Goal: Transaction & Acquisition: Book appointment/travel/reservation

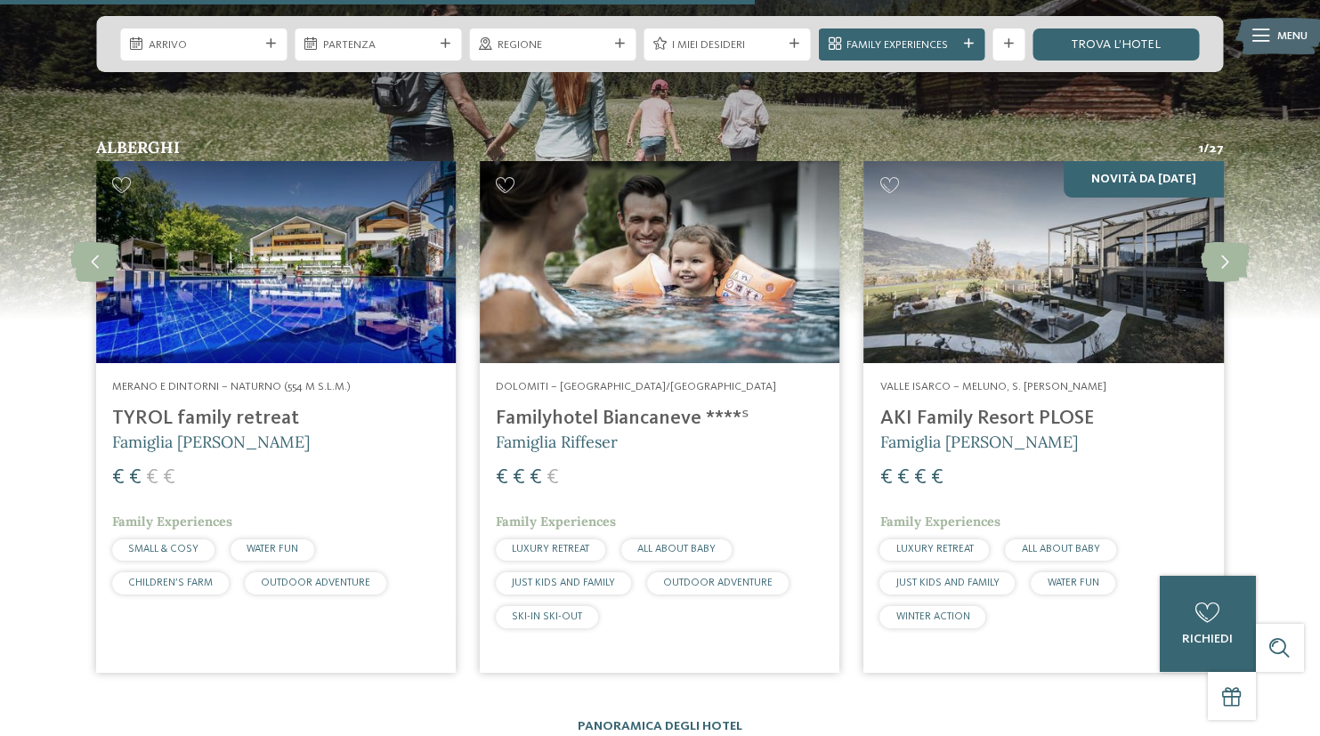
scroll to position [4163, 0]
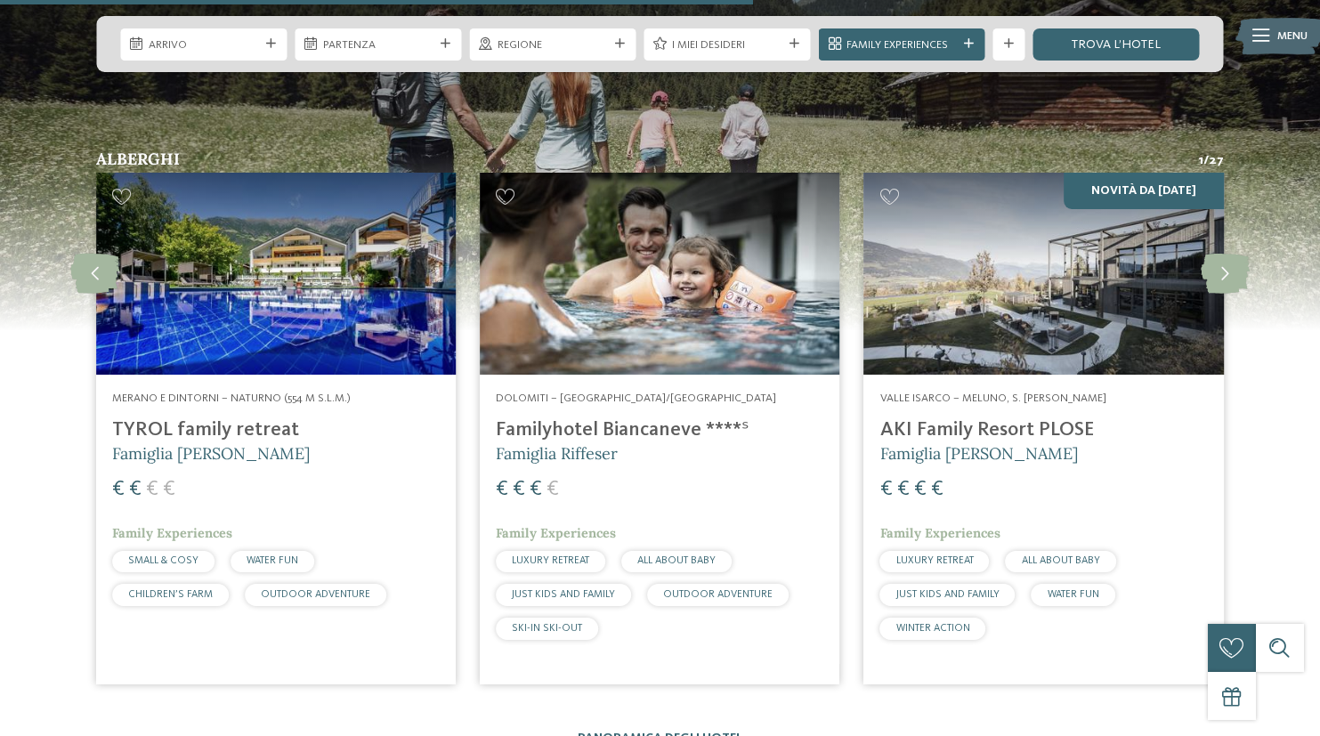
click at [657, 228] on img at bounding box center [660, 274] width 360 height 202
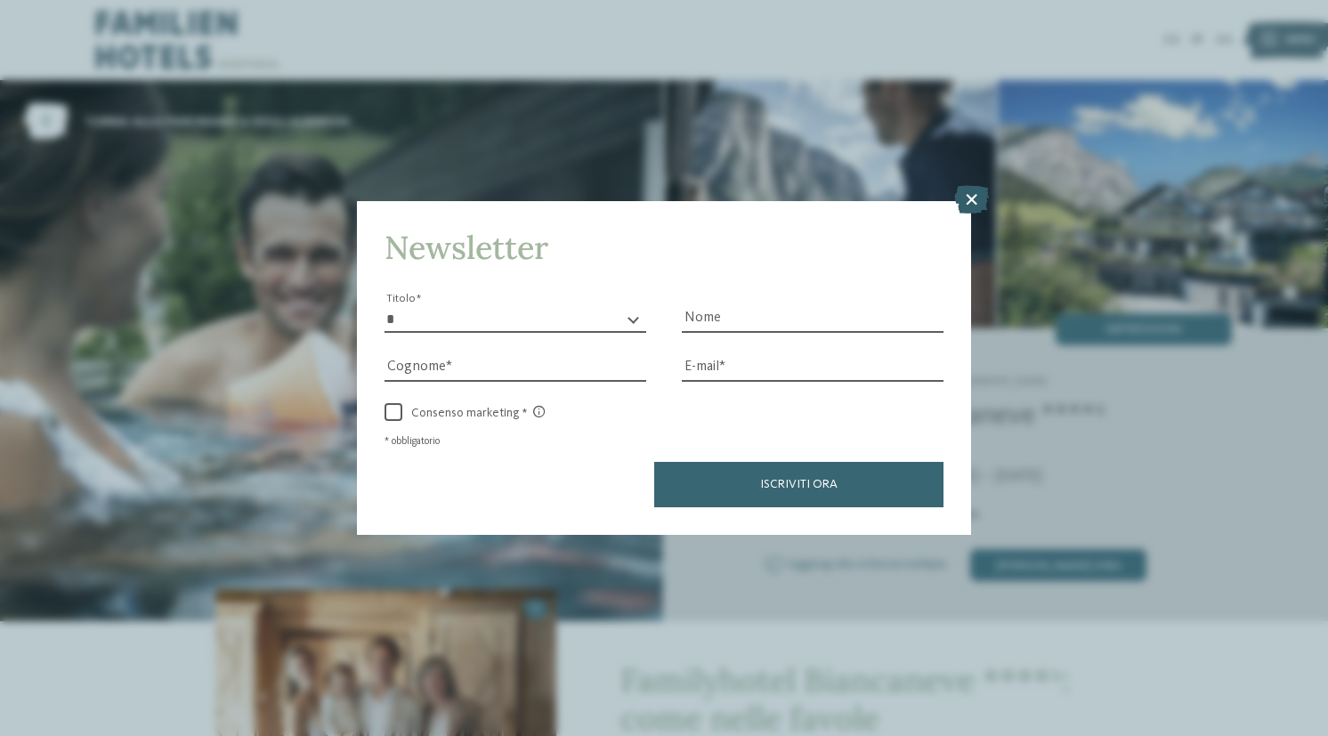
click at [971, 185] on icon at bounding box center [972, 199] width 35 height 28
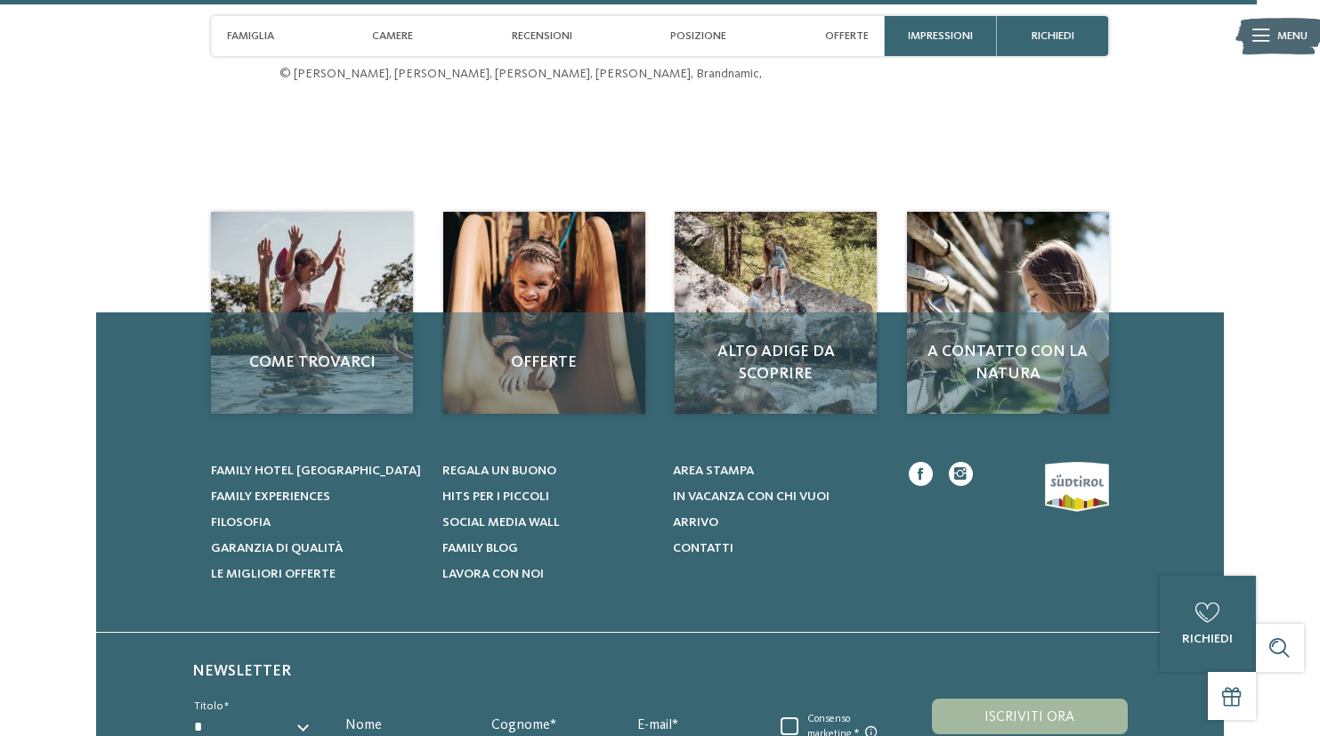
scroll to position [4237, 0]
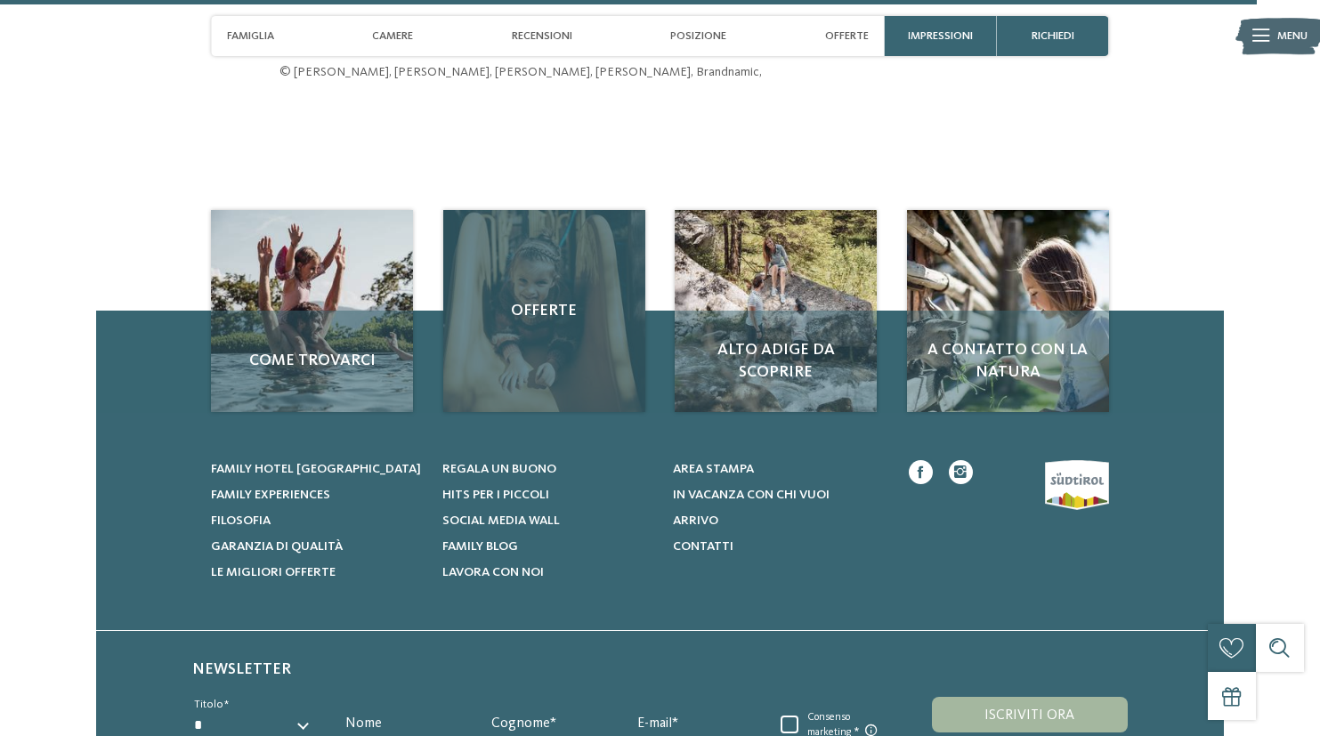
click at [572, 316] on div "Offerte" at bounding box center [544, 311] width 202 height 202
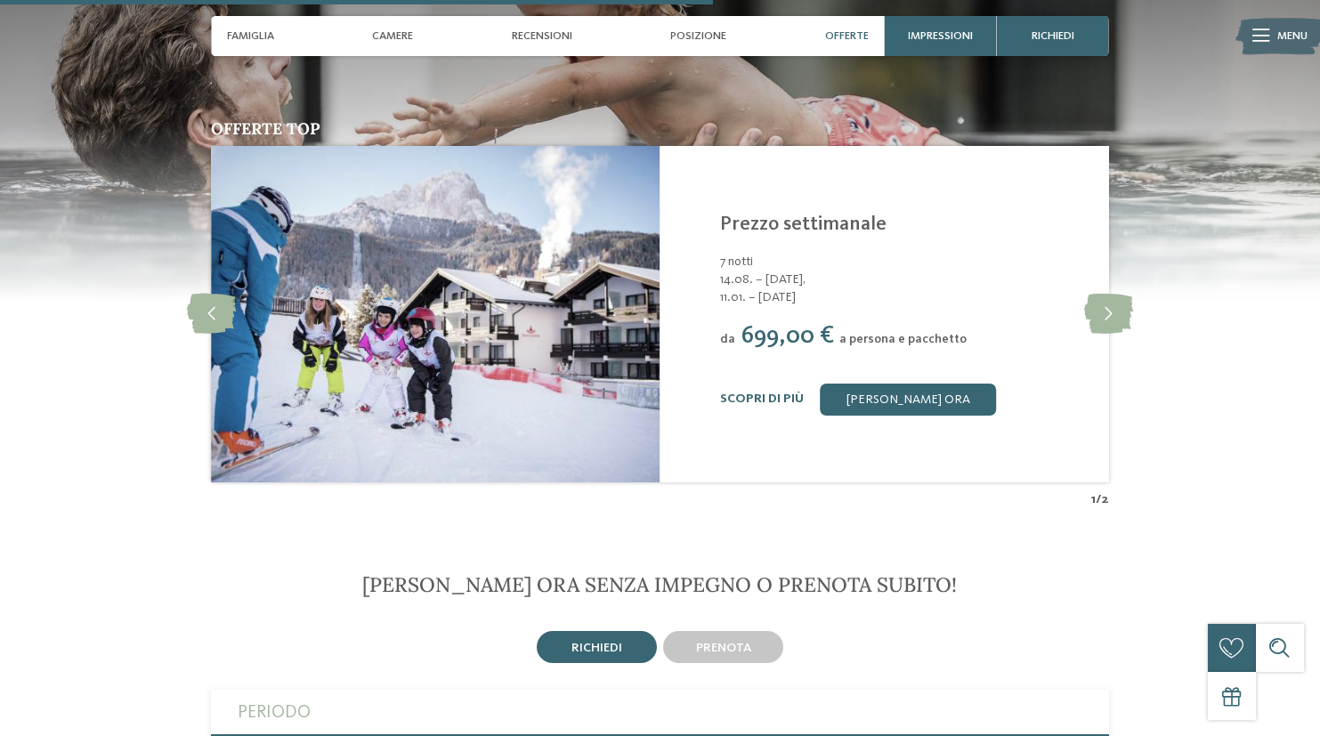
scroll to position [2409, 0]
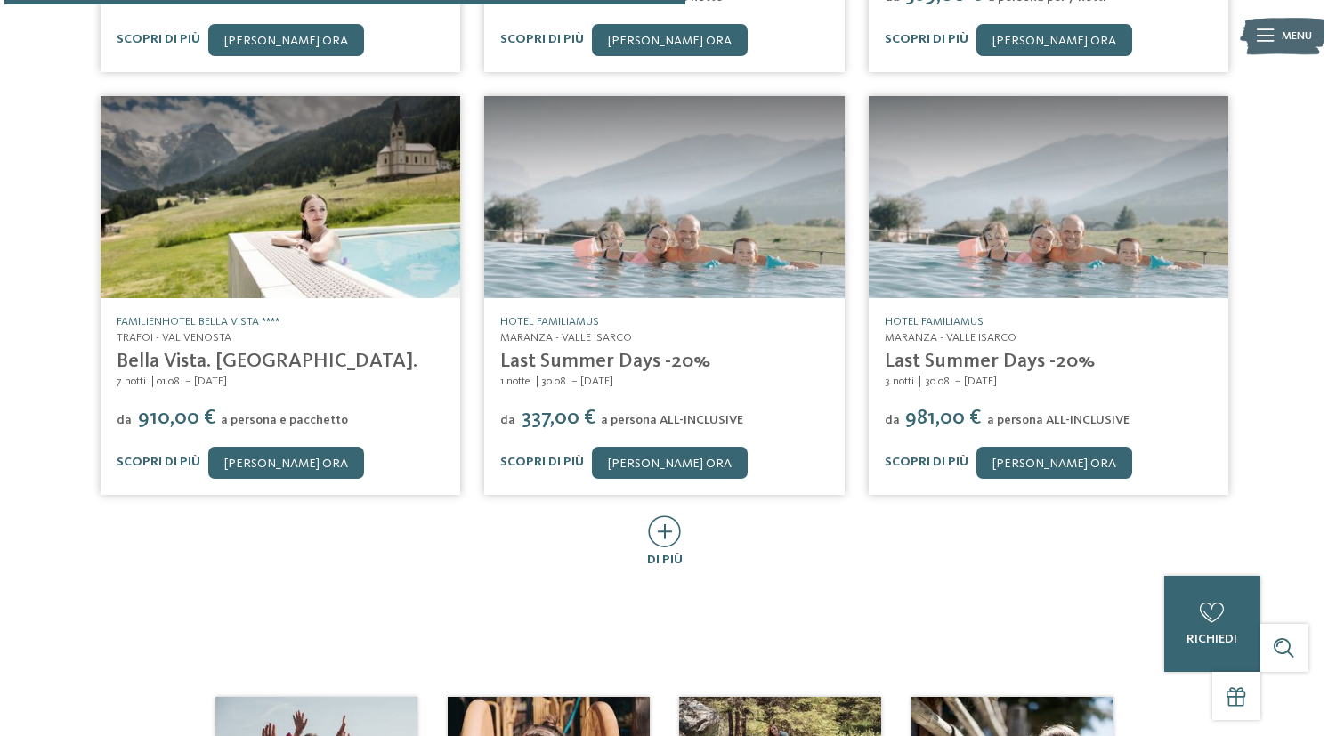
scroll to position [705, 0]
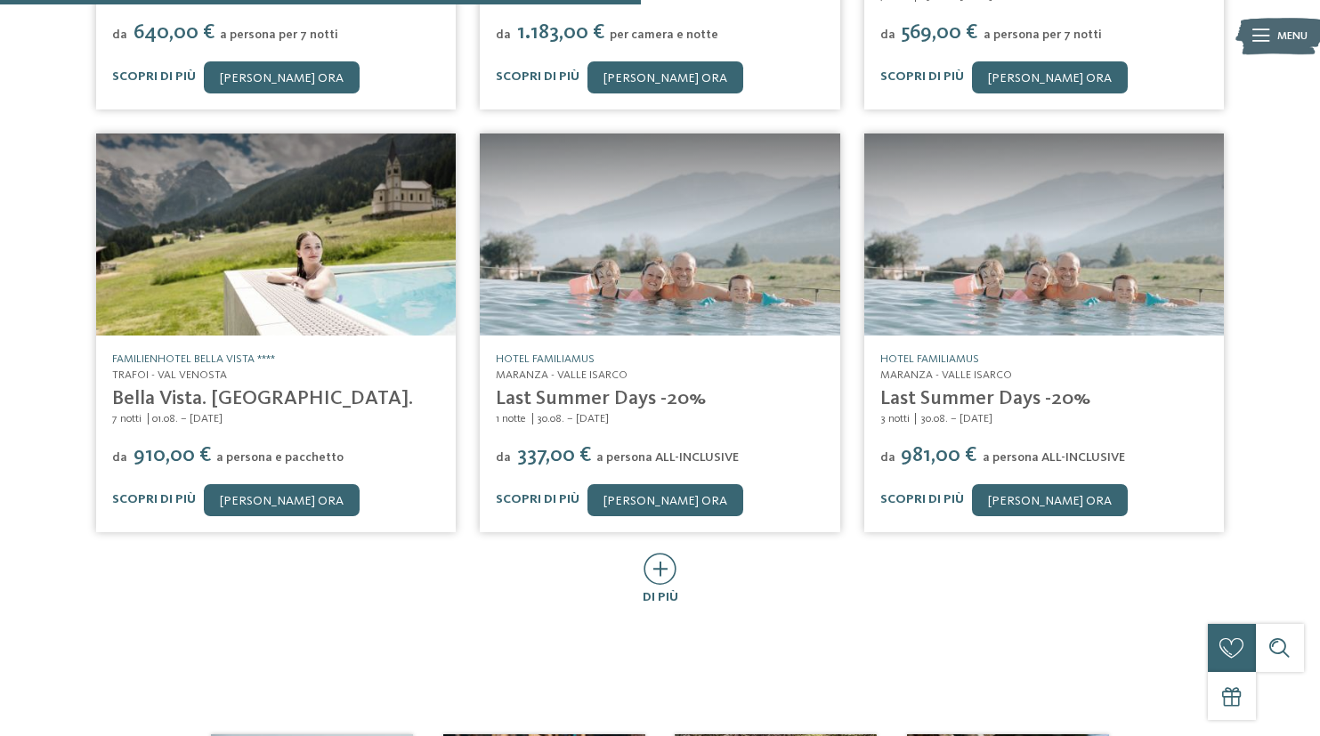
click at [625, 392] on link "Last Summer Days -20%" at bounding box center [601, 399] width 210 height 20
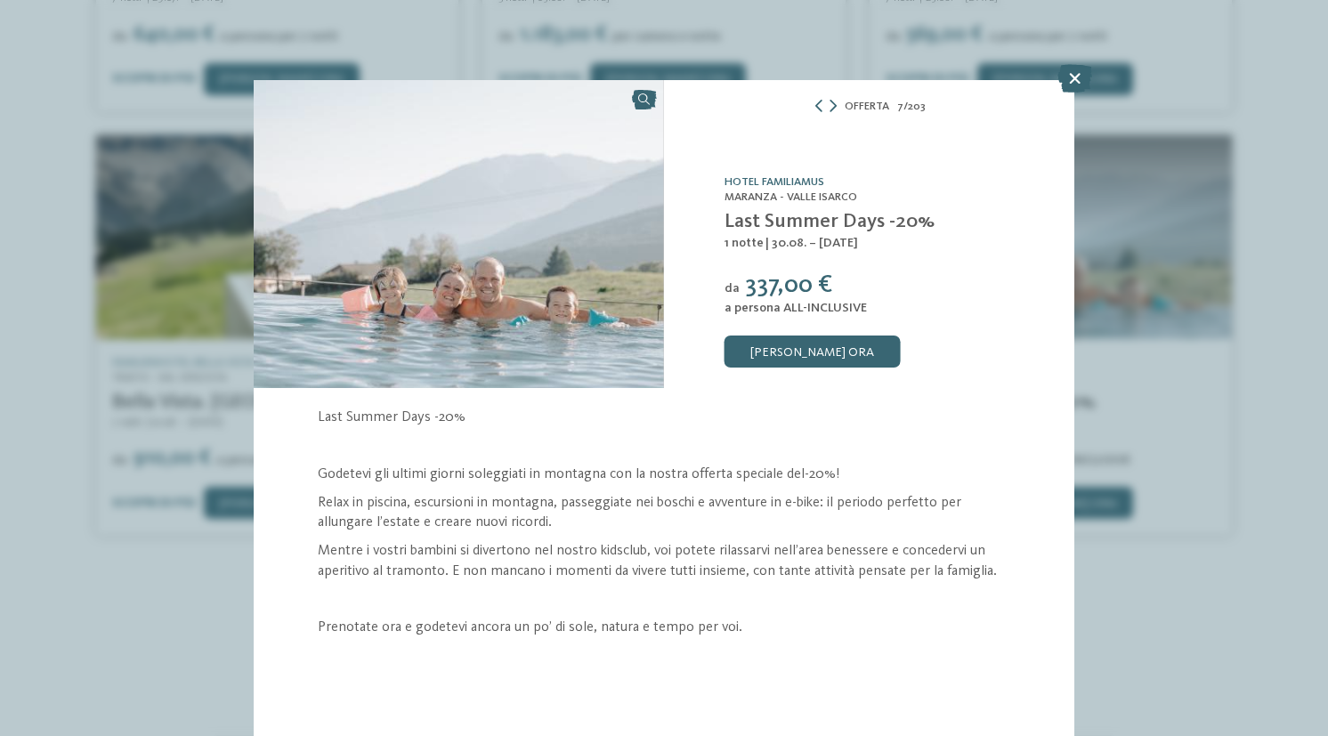
scroll to position [16, 0]
click at [1068, 77] on icon at bounding box center [1075, 78] width 35 height 28
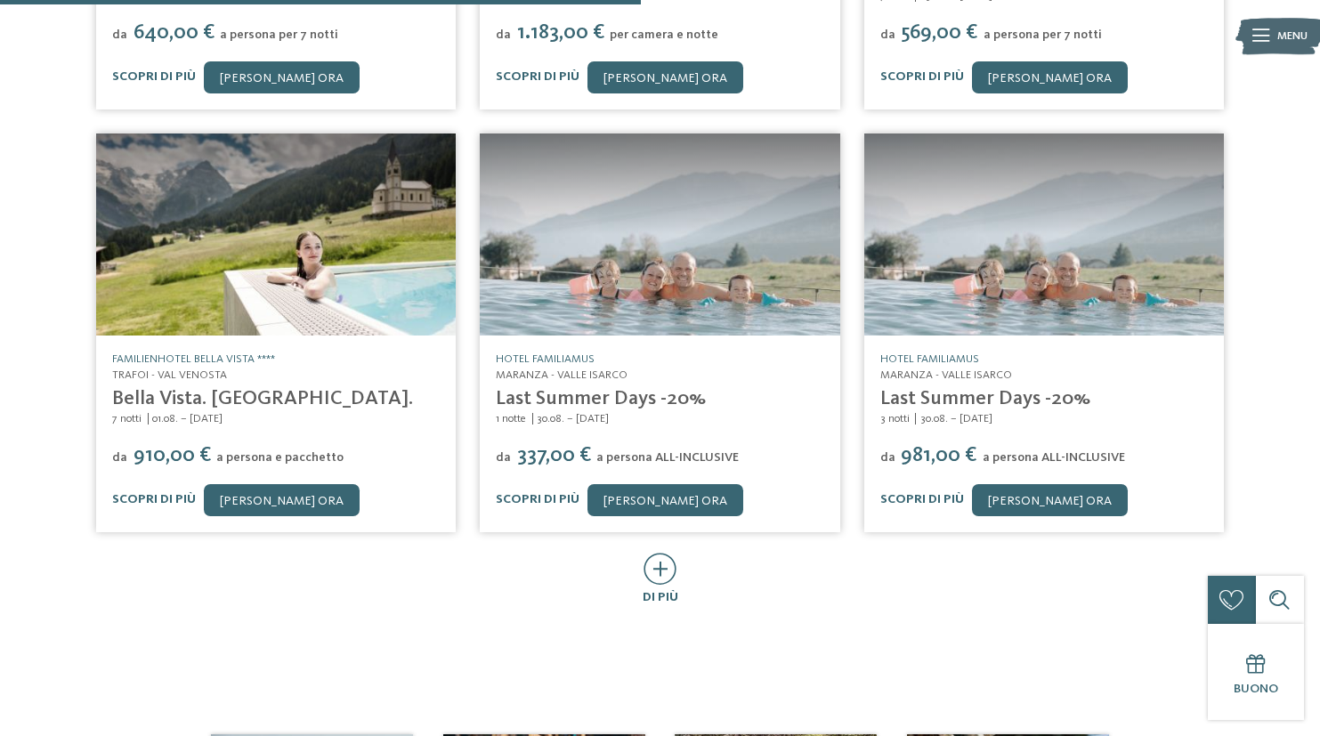
click at [297, 297] on img at bounding box center [276, 235] width 360 height 202
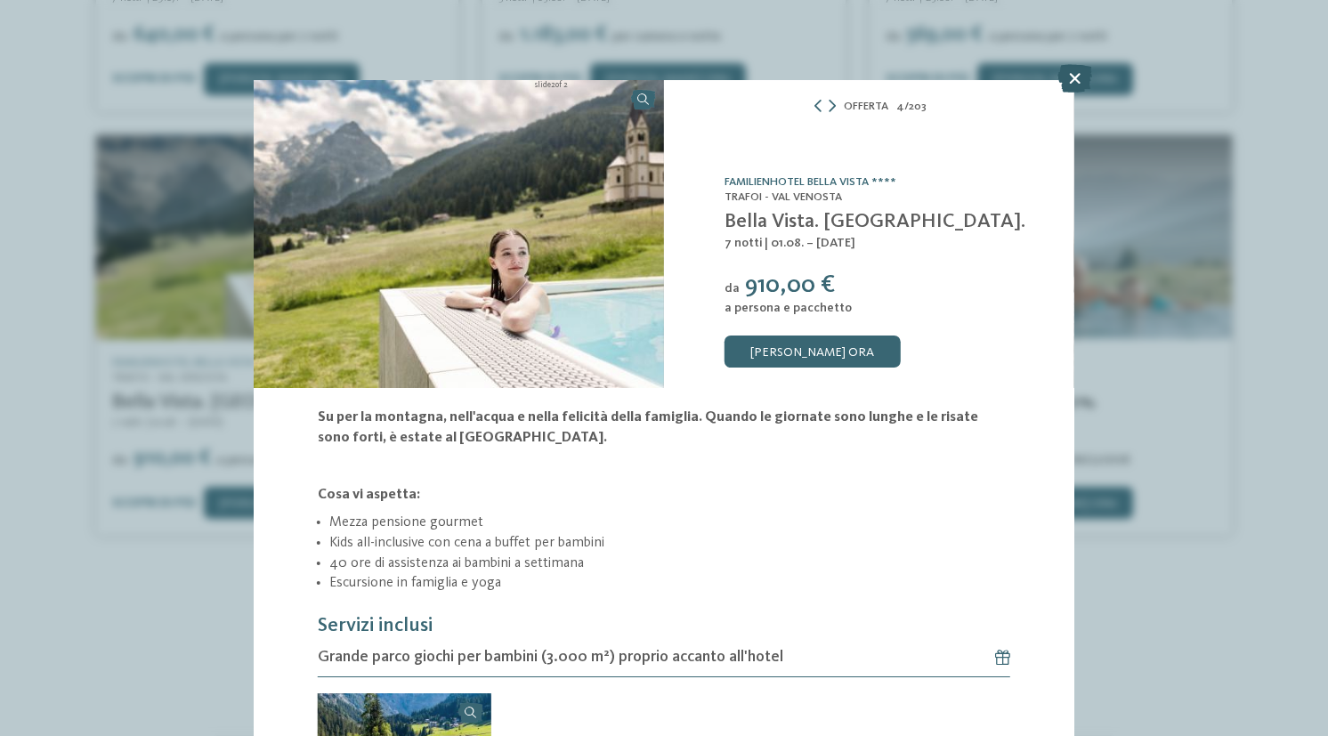
click at [1072, 79] on icon at bounding box center [1075, 78] width 35 height 28
